Goal: Transaction & Acquisition: Purchase product/service

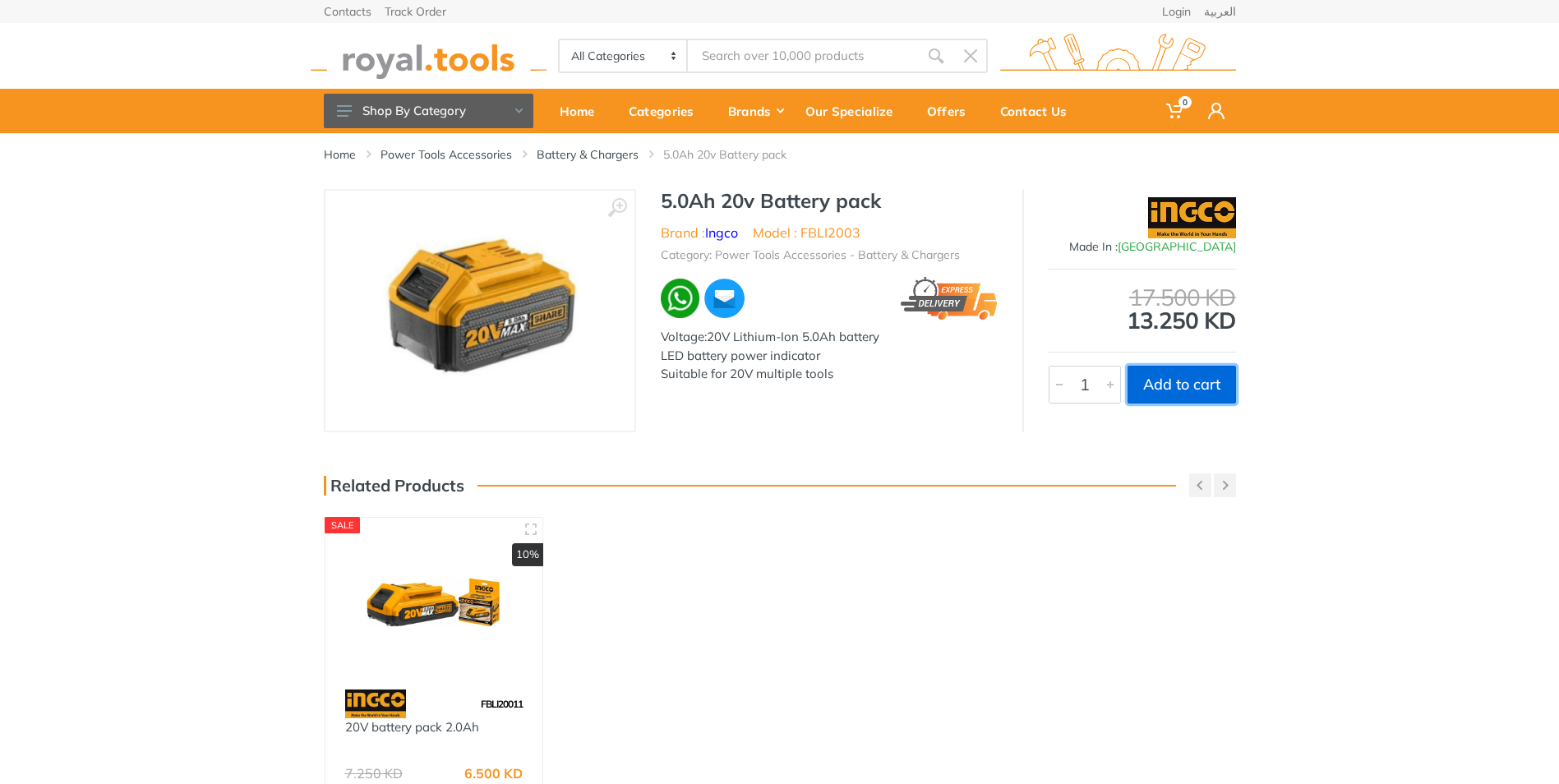
click at [1167, 373] on button "Add to cart" at bounding box center [1182, 384] width 109 height 38
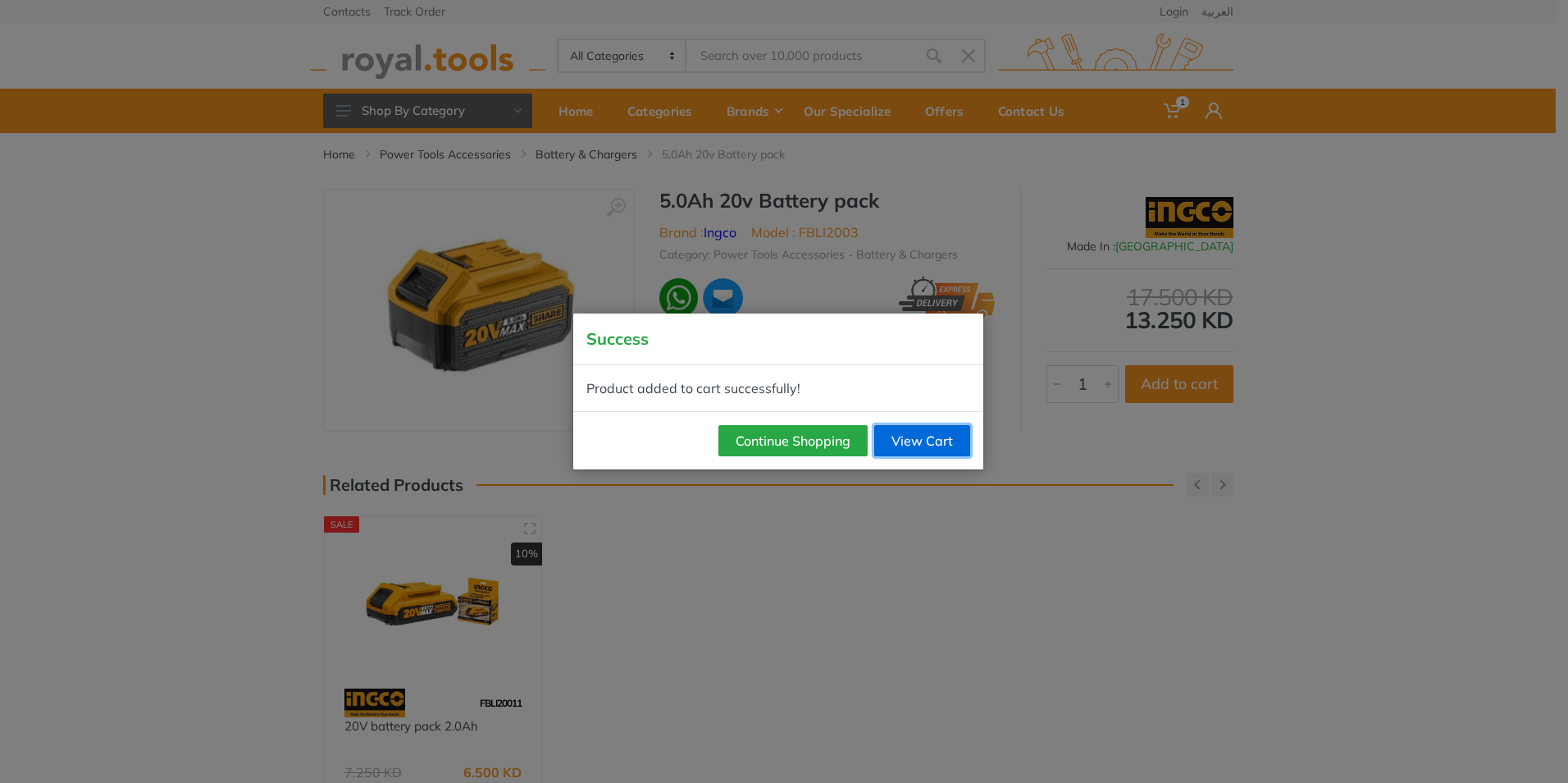
click at [914, 435] on link "View Cart" at bounding box center [922, 440] width 96 height 31
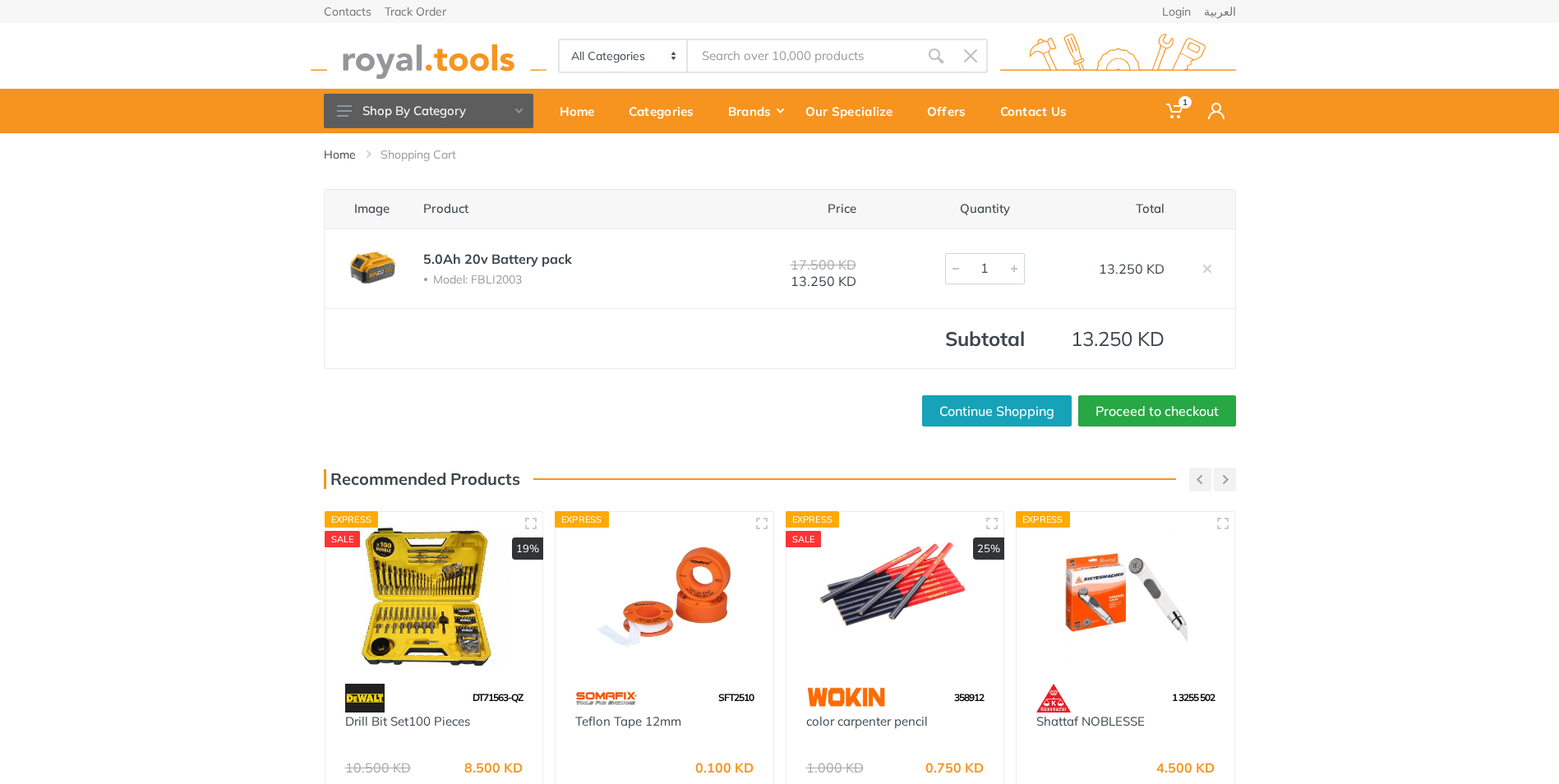
click at [1126, 388] on div "Image Product Price Quantity Total 5.0Ah 20v Battery pack Model: FBLI2003 17.50…" at bounding box center [780, 307] width 912 height 237
click at [1131, 396] on link "Proceed to checkout" at bounding box center [1156, 410] width 157 height 31
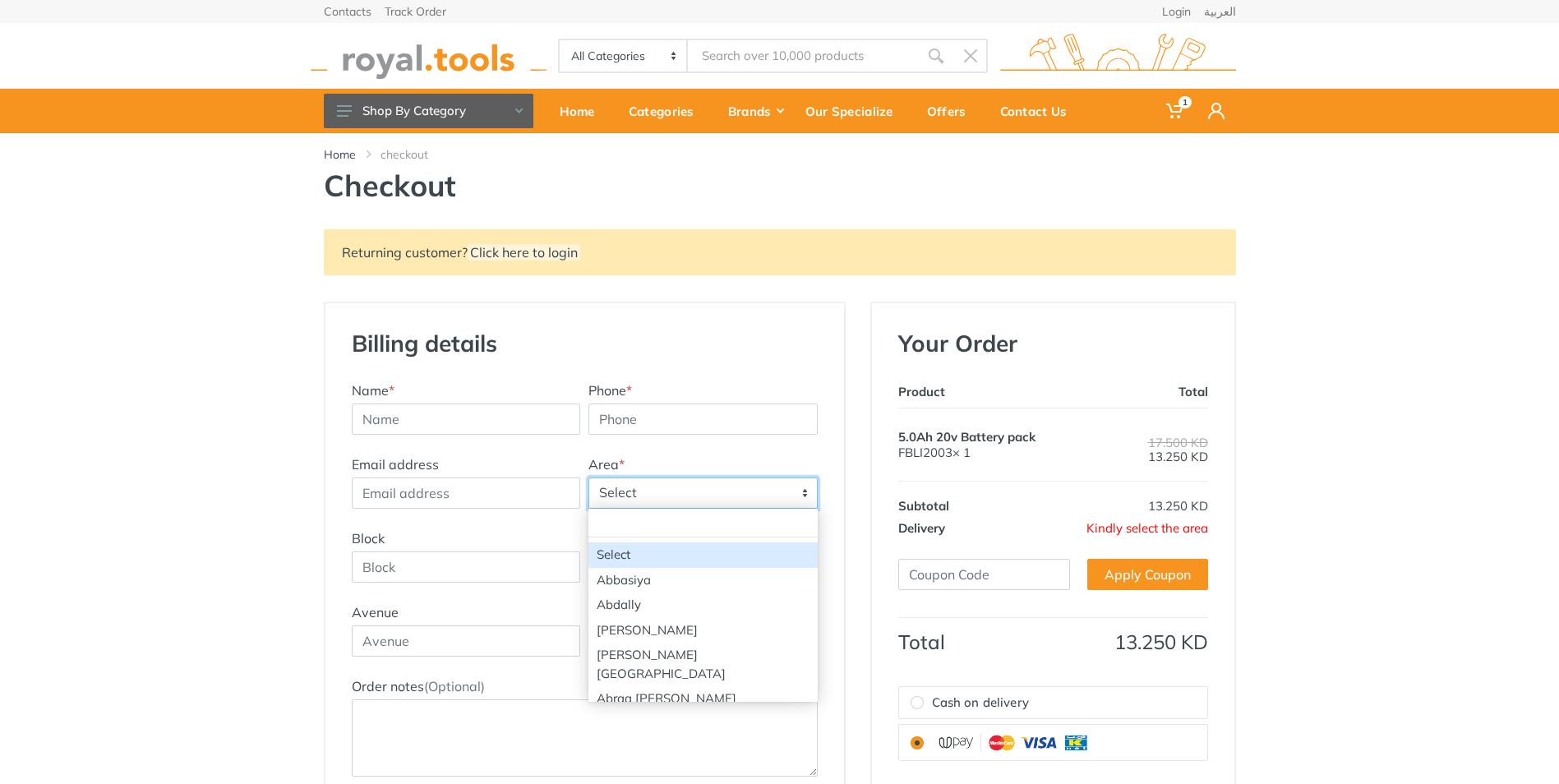
click at [741, 504] on span "Select" at bounding box center [703, 492] width 228 height 30
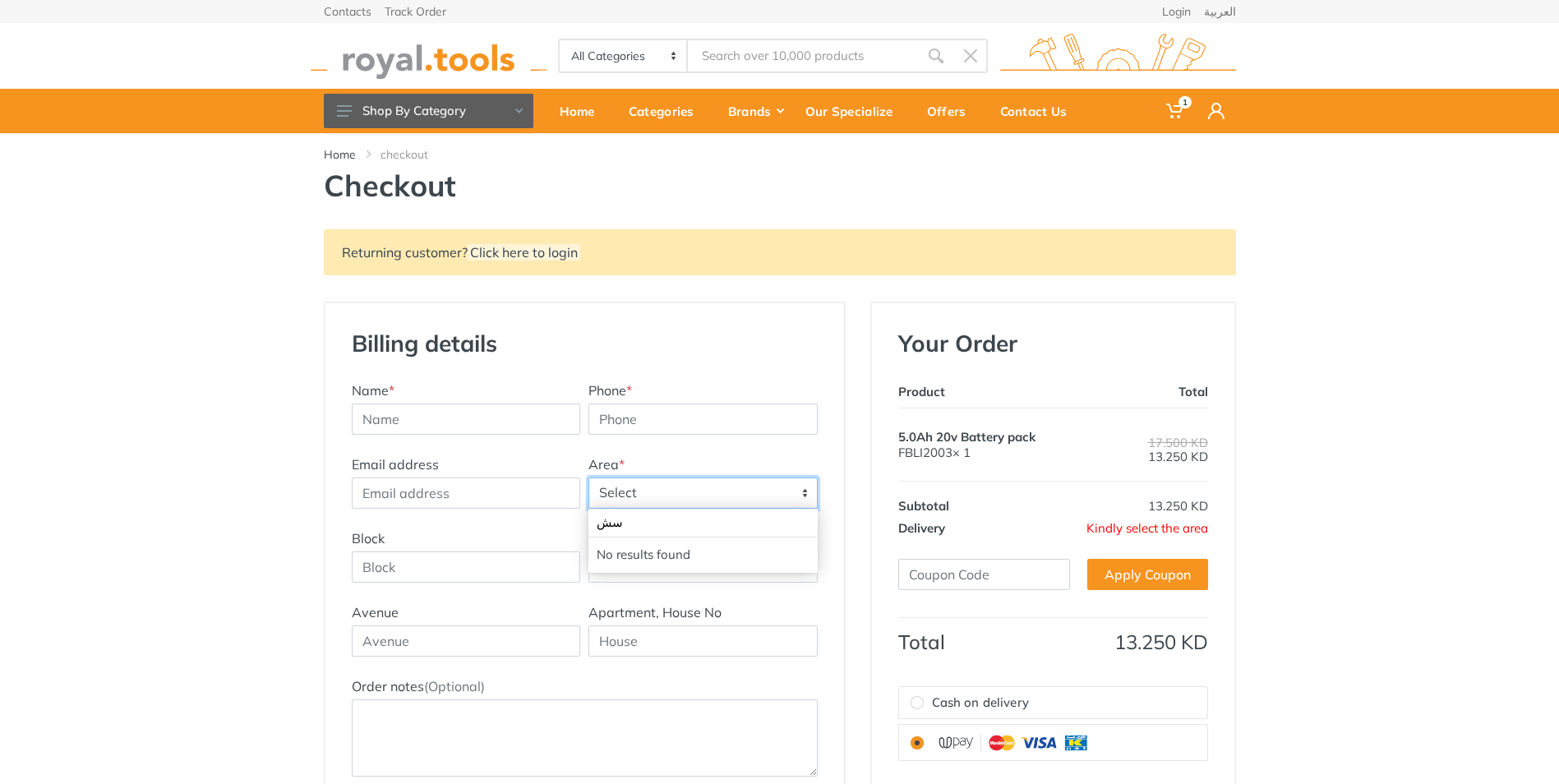
type input "س"
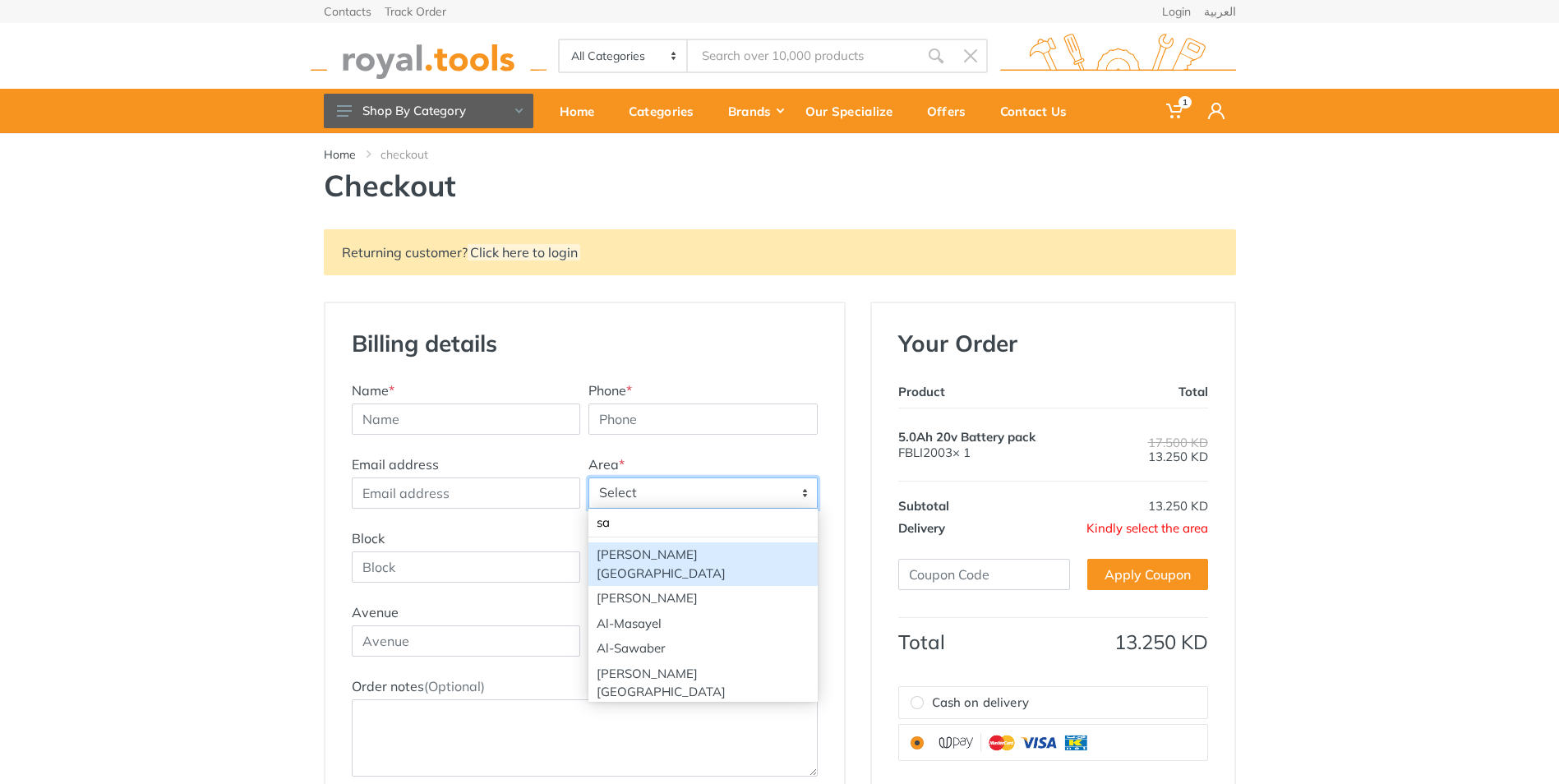
type input "saa"
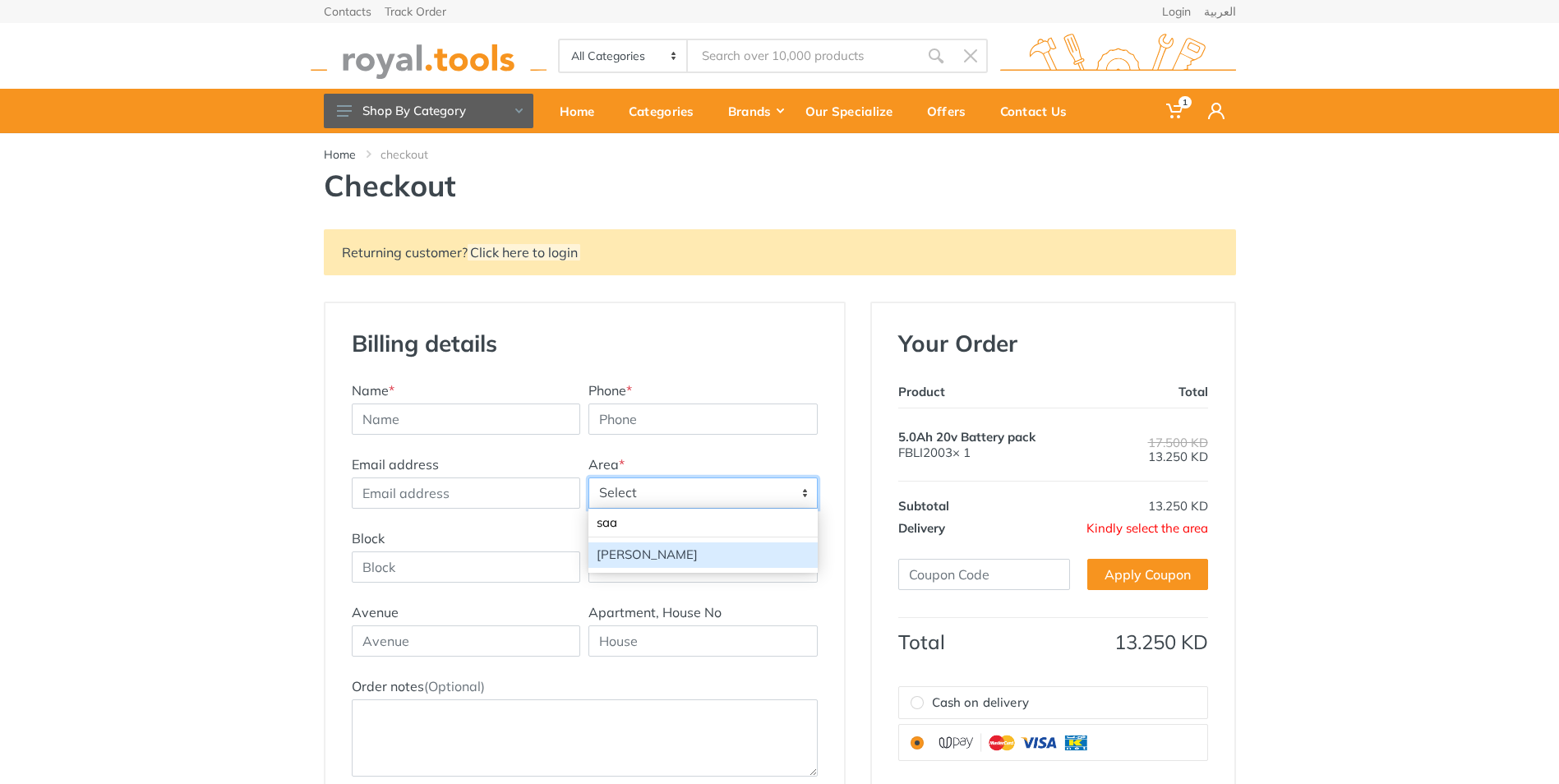
select select "105"
